Goal: Task Accomplishment & Management: Manage account settings

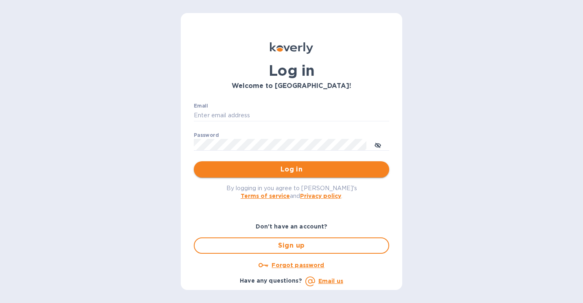
type input "[EMAIL_ADDRESS][DOMAIN_NAME]"
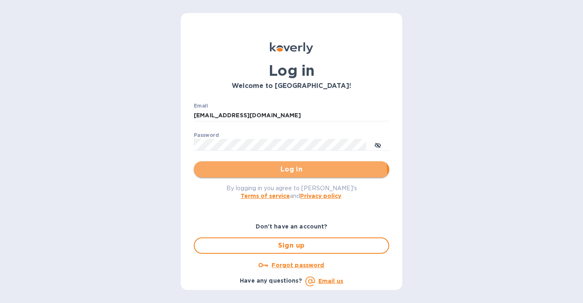
click at [288, 175] on button "Log in" at bounding box center [291, 169] width 195 height 16
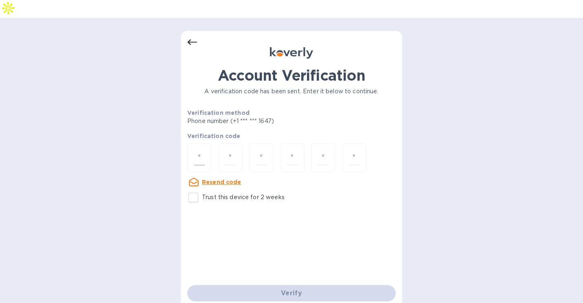
click at [211, 143] on div at bounding box center [199, 157] width 24 height 29
type input "3"
type input "7"
type input "1"
type input "3"
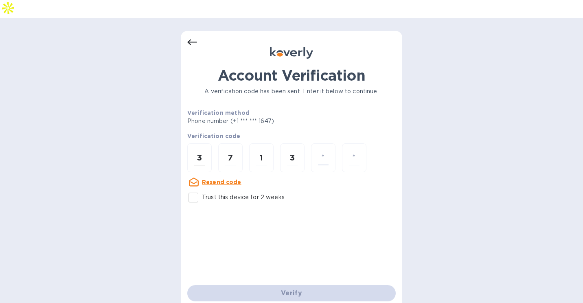
type input "3"
type input "1"
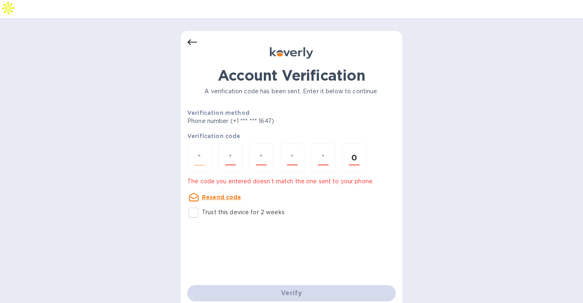
type input "0"
click at [202, 150] on input "number" at bounding box center [199, 157] width 11 height 15
type input "3"
type input "7"
type input "1"
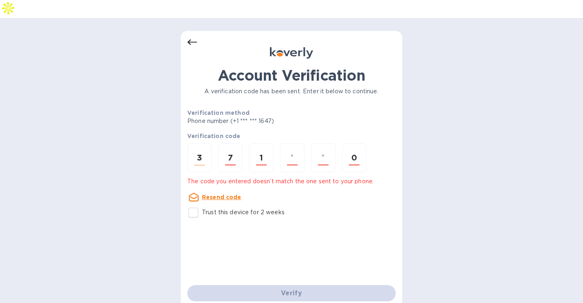
type input "3"
type input "1"
